Goal: Task Accomplishment & Management: Use online tool/utility

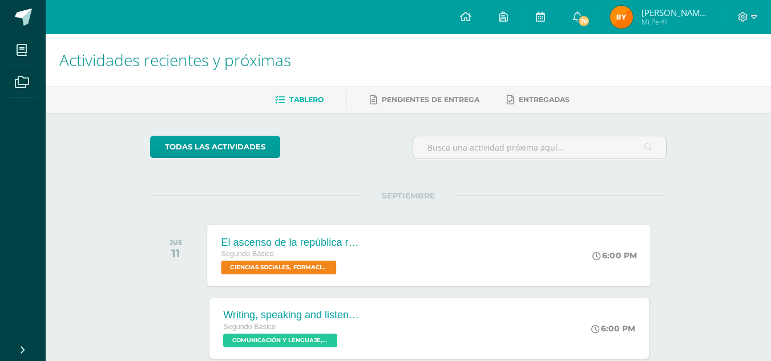
click at [301, 274] on span "CIENCIAS SOCIALES, FORMACIÓN CIUDADANA E INTERCULTURALIDAD 'Sección C'" at bounding box center [278, 268] width 115 height 14
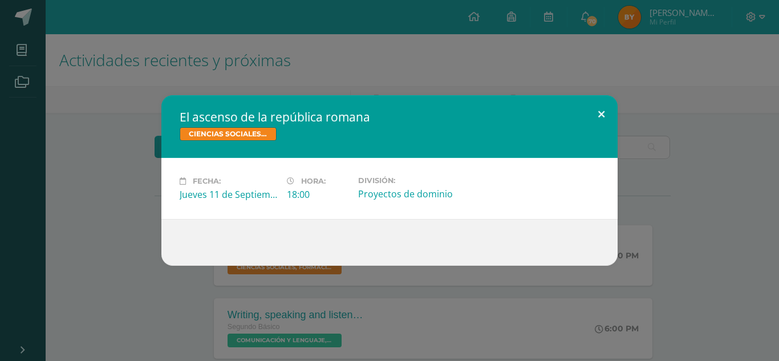
click at [599, 108] on button at bounding box center [601, 114] width 33 height 39
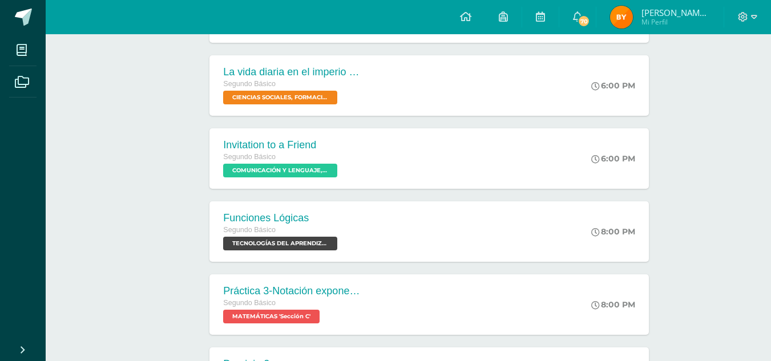
scroll to position [531, 0]
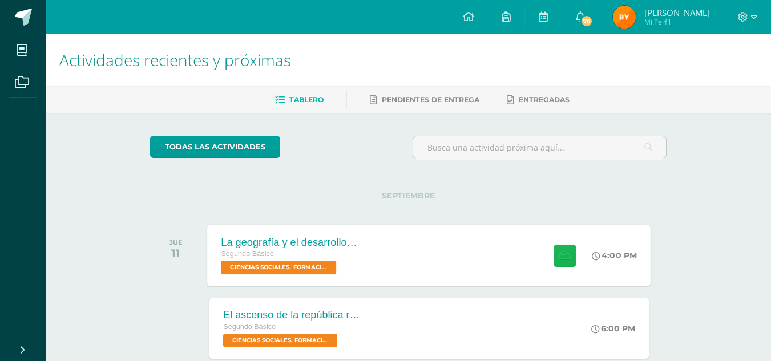
click at [566, 258] on icon at bounding box center [564, 255] width 12 height 10
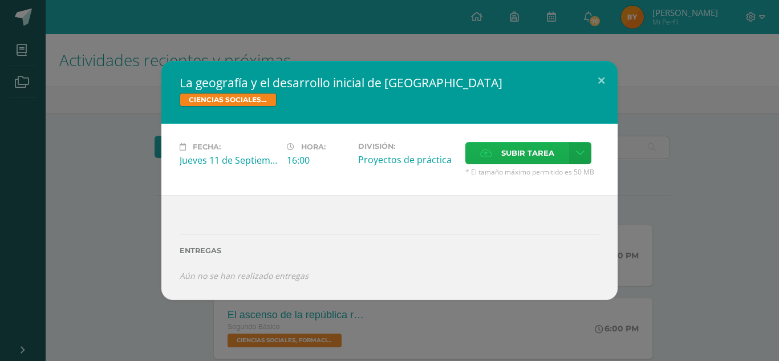
click at [529, 159] on span "Subir tarea" at bounding box center [527, 153] width 53 height 21
click at [0, 0] on input "Subir tarea" at bounding box center [0, 0] width 0 height 0
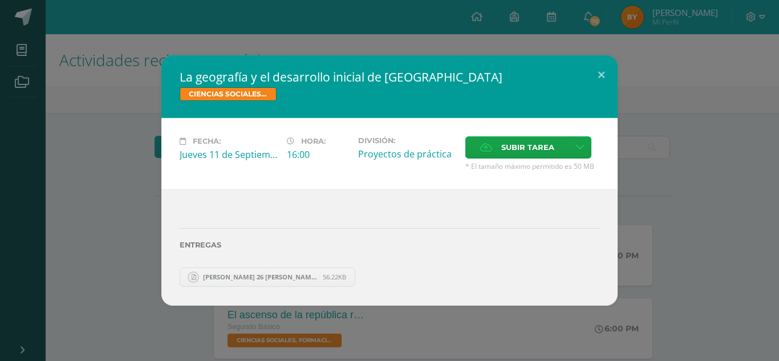
click at [284, 288] on div "Entregas [PERSON_NAME] 26 [PERSON_NAME] 26 influencia en mi cultura..pdf 56.22K…" at bounding box center [389, 247] width 456 height 116
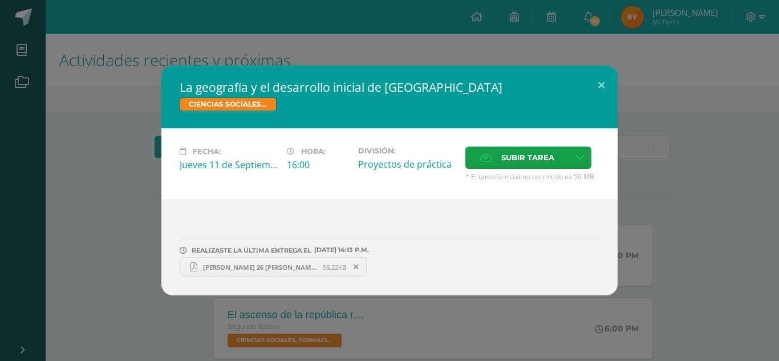
click at [257, 267] on span "[PERSON_NAME] 26 [PERSON_NAME] 26 influencia en mi cultura..pdf" at bounding box center [259, 267] width 125 height 9
